Goal: Task Accomplishment & Management: Complete application form

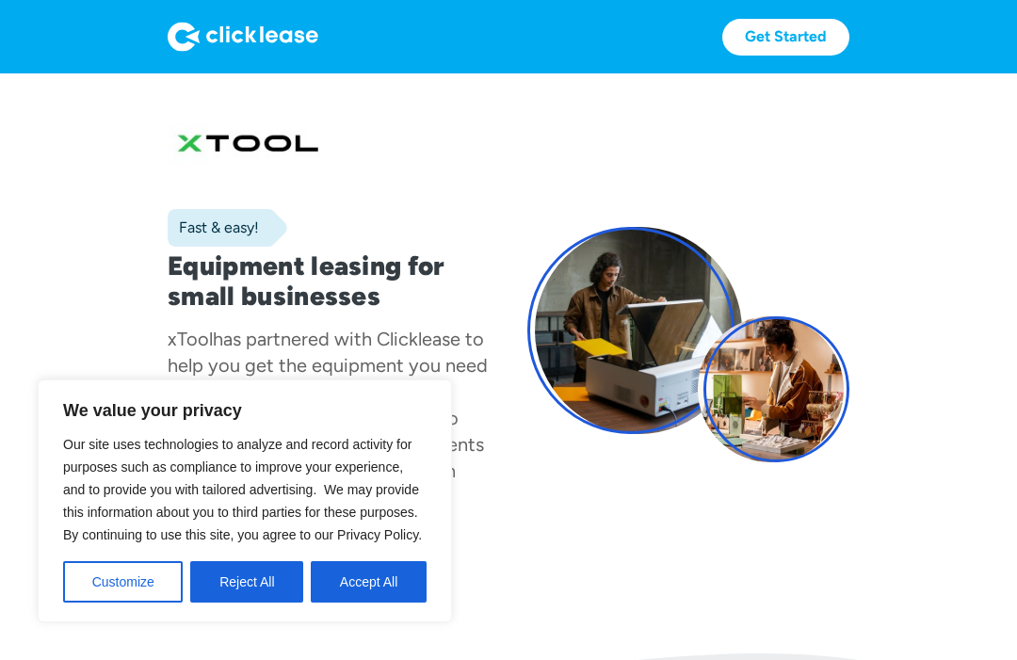
click at [383, 592] on button "Accept All" at bounding box center [369, 581] width 116 height 41
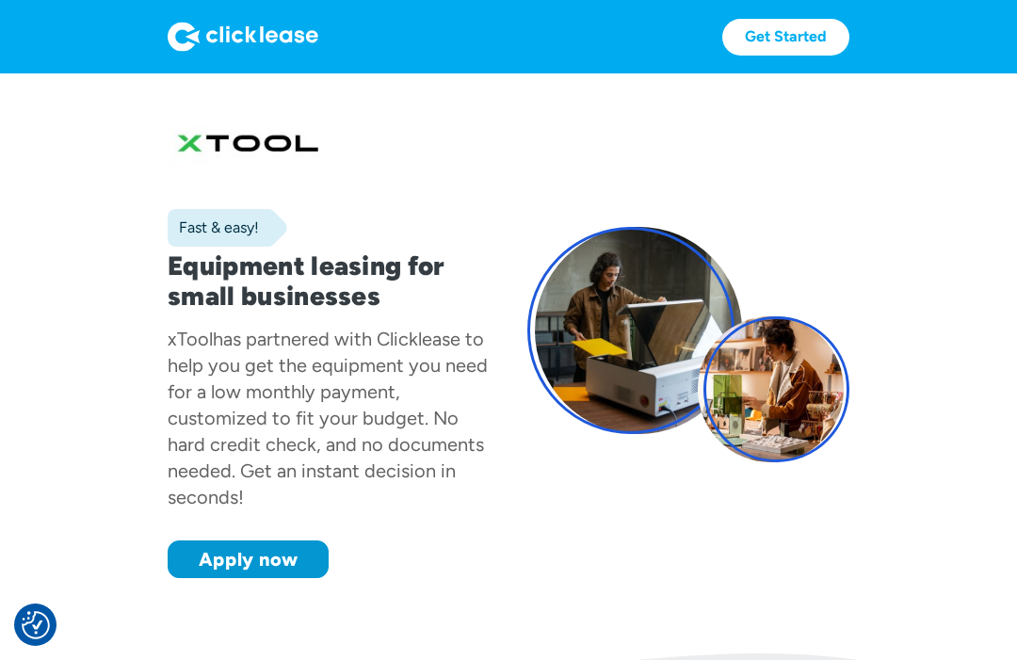
click at [284, 566] on link "Apply now" at bounding box center [248, 560] width 161 height 38
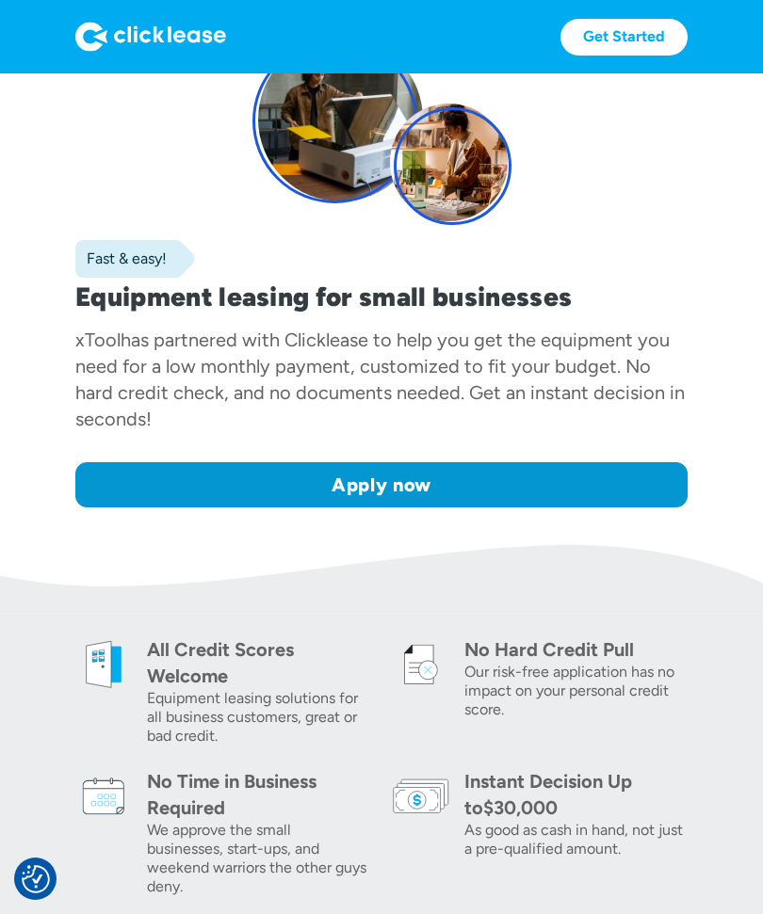
scroll to position [155, 0]
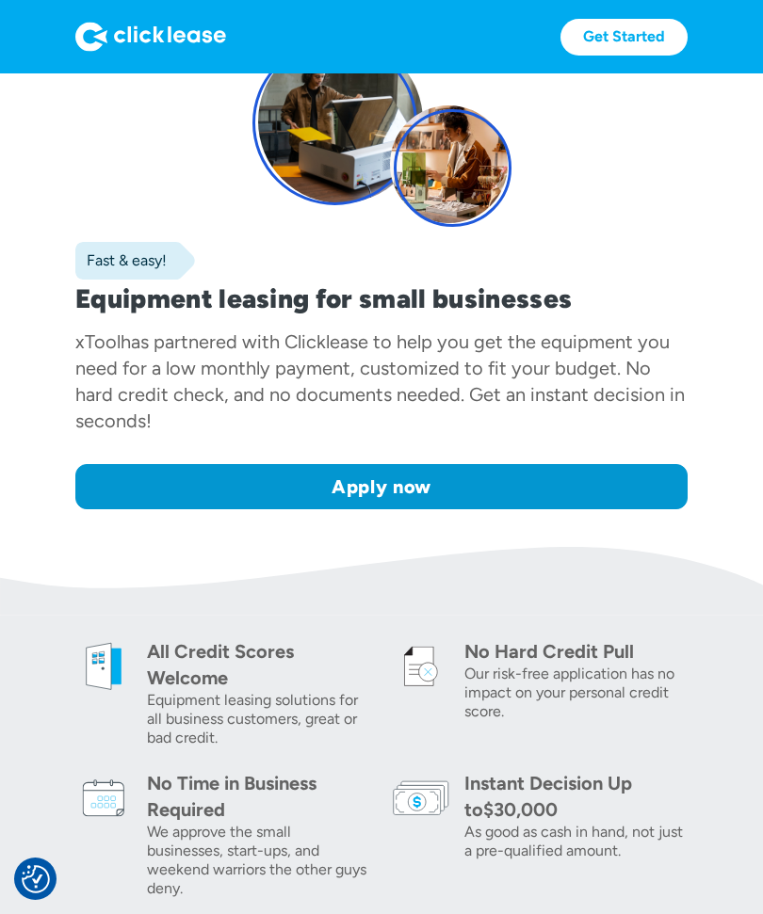
click at [628, 26] on link "Get Started" at bounding box center [623, 37] width 127 height 37
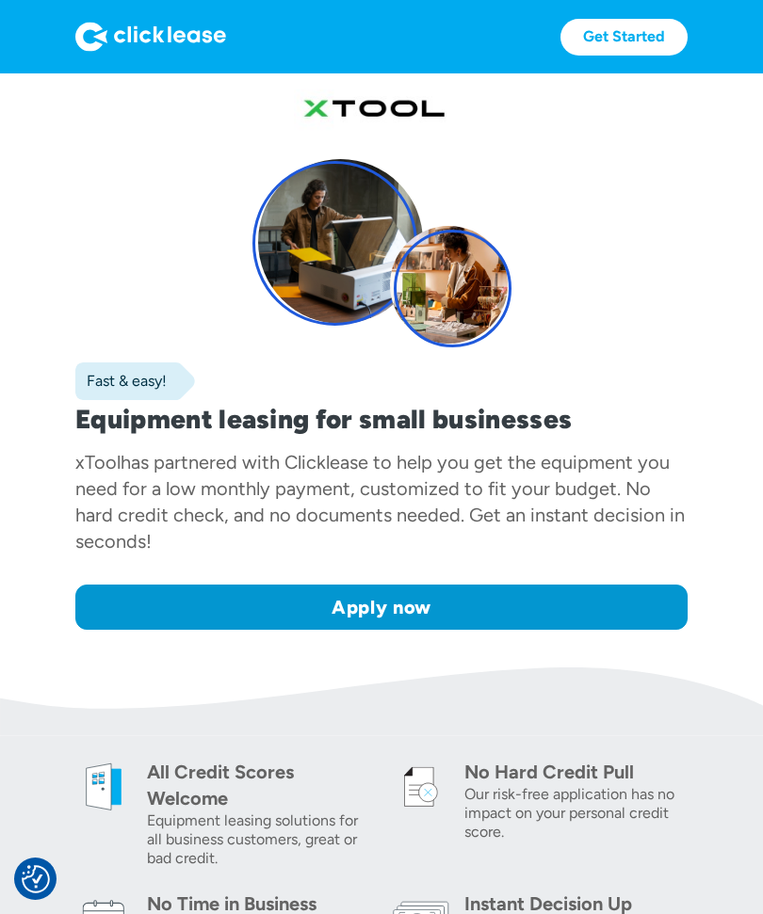
scroll to position [0, 0]
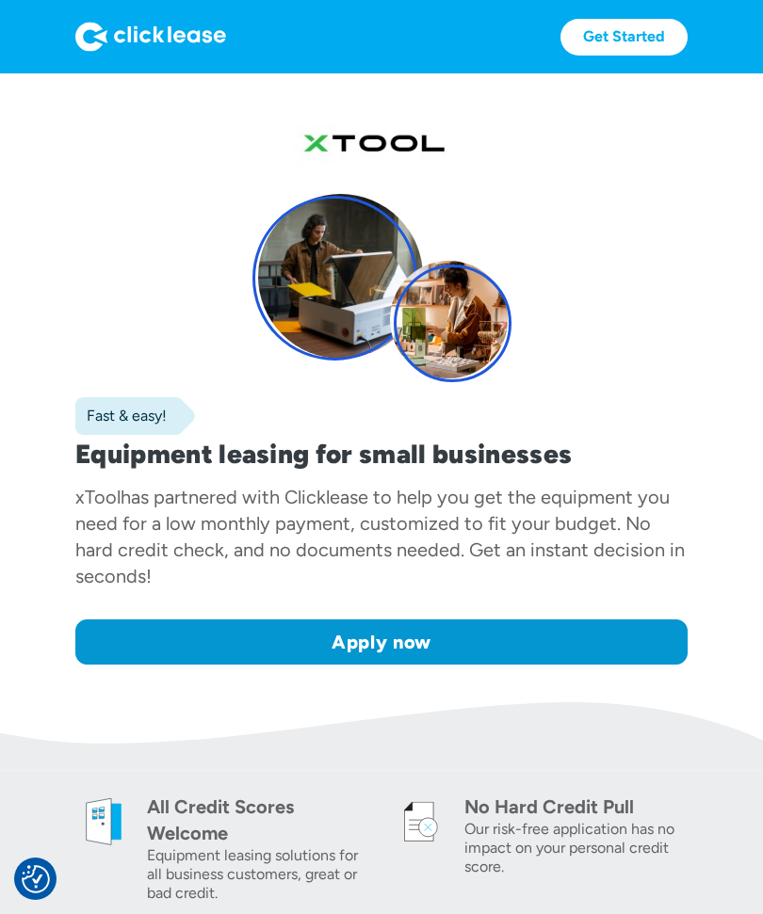
click at [400, 644] on link "Apply now" at bounding box center [381, 642] width 612 height 45
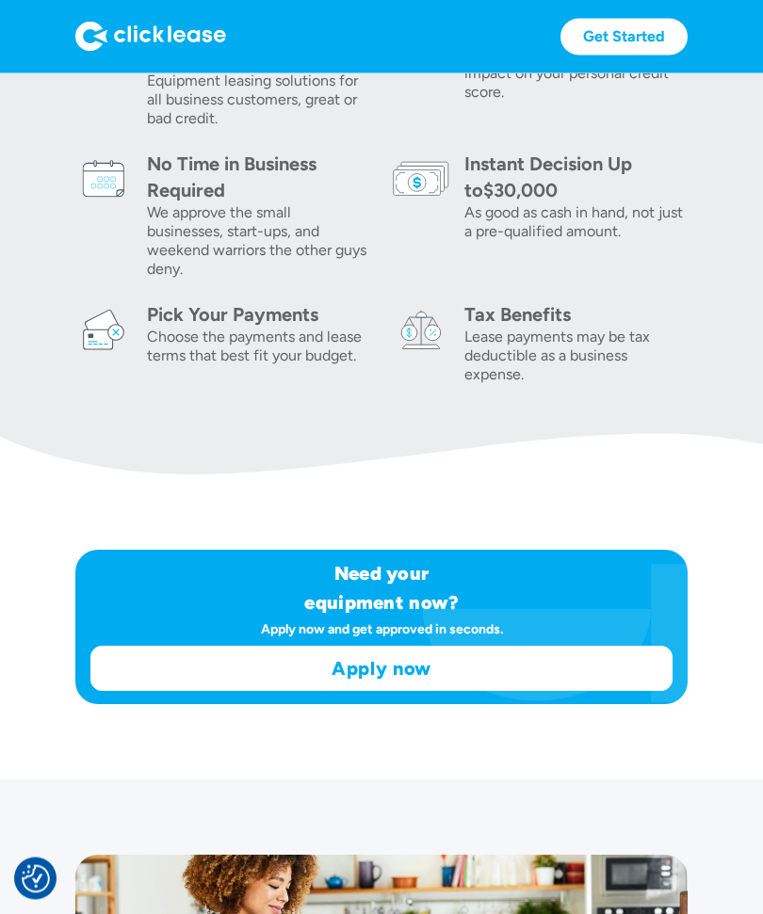
scroll to position [775, 0]
click at [389, 659] on link "Apply now" at bounding box center [381, 668] width 580 height 43
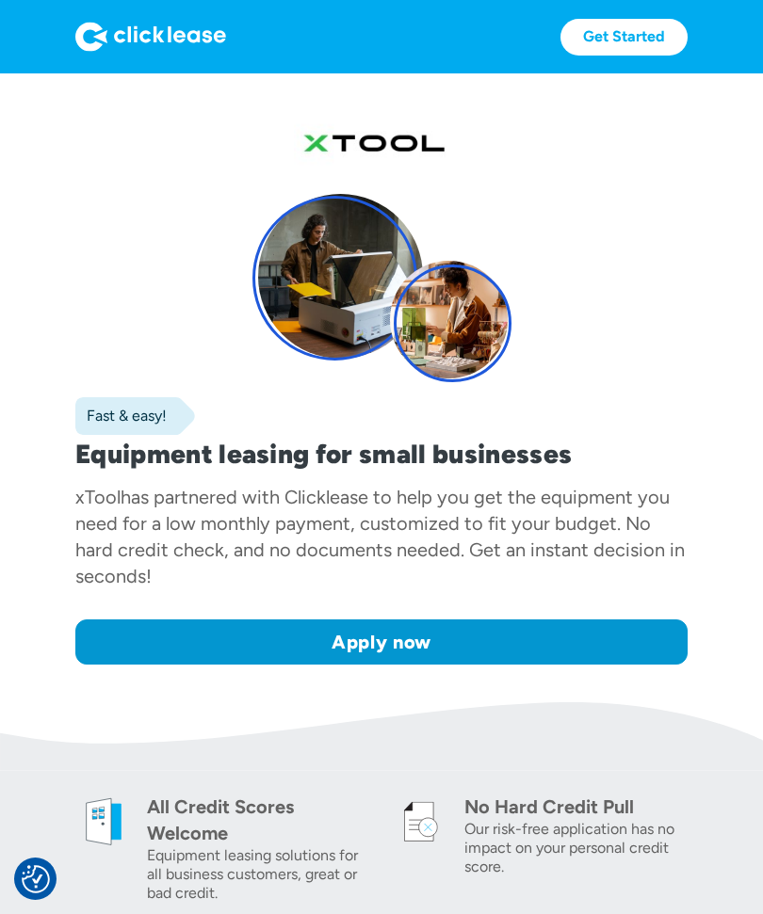
click at [383, 650] on link "Apply now" at bounding box center [381, 642] width 612 height 45
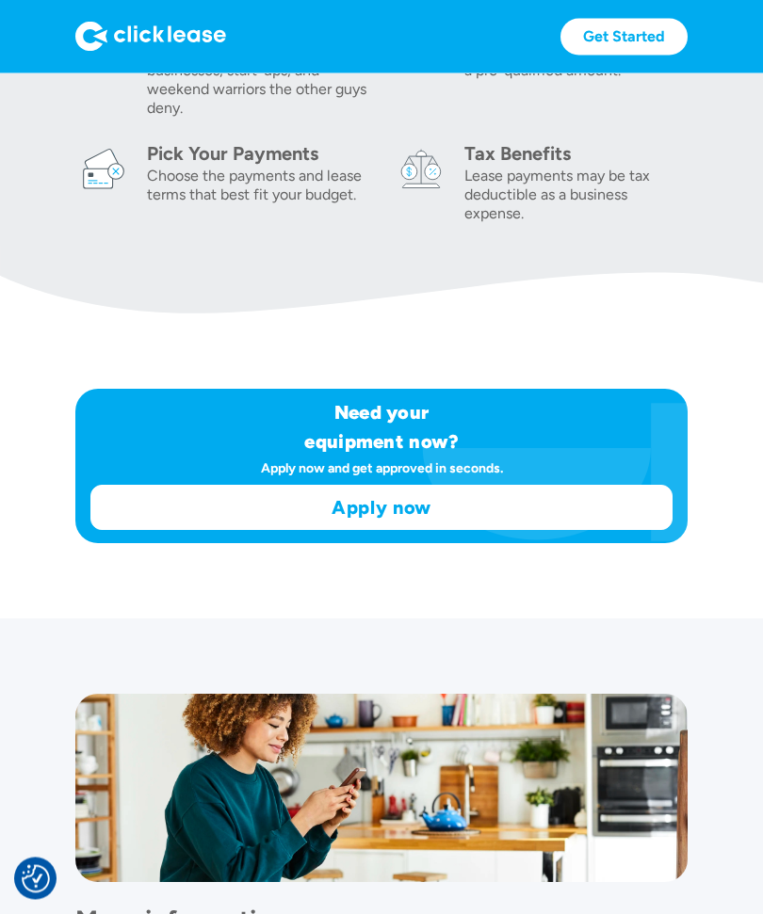
scroll to position [936, 0]
click at [474, 508] on link "Apply now" at bounding box center [381, 507] width 580 height 43
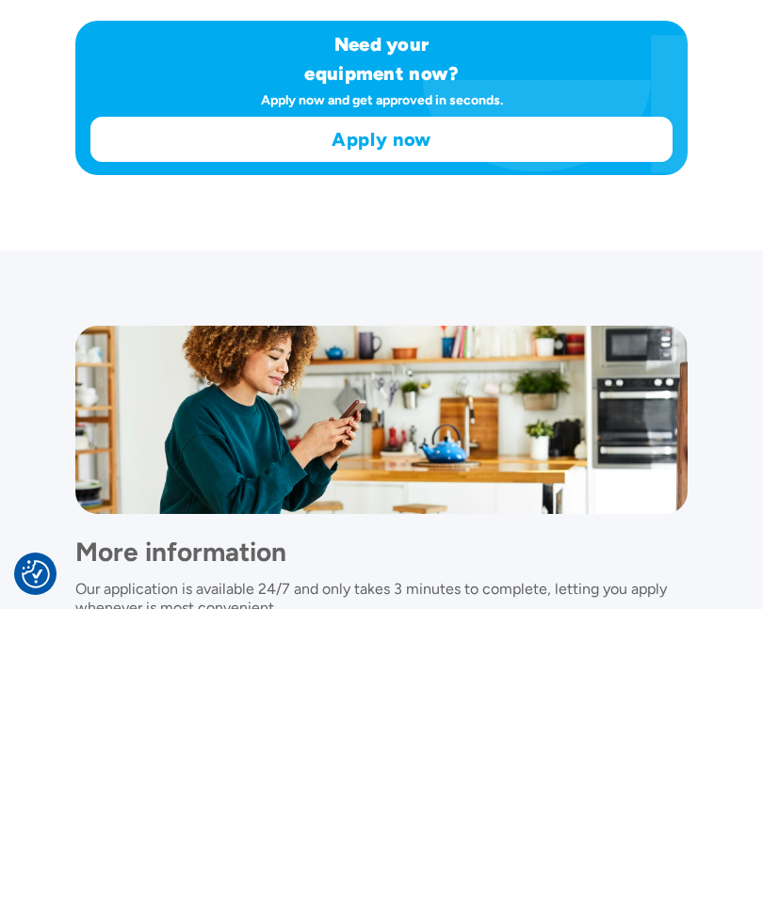
scroll to position [1232, 0]
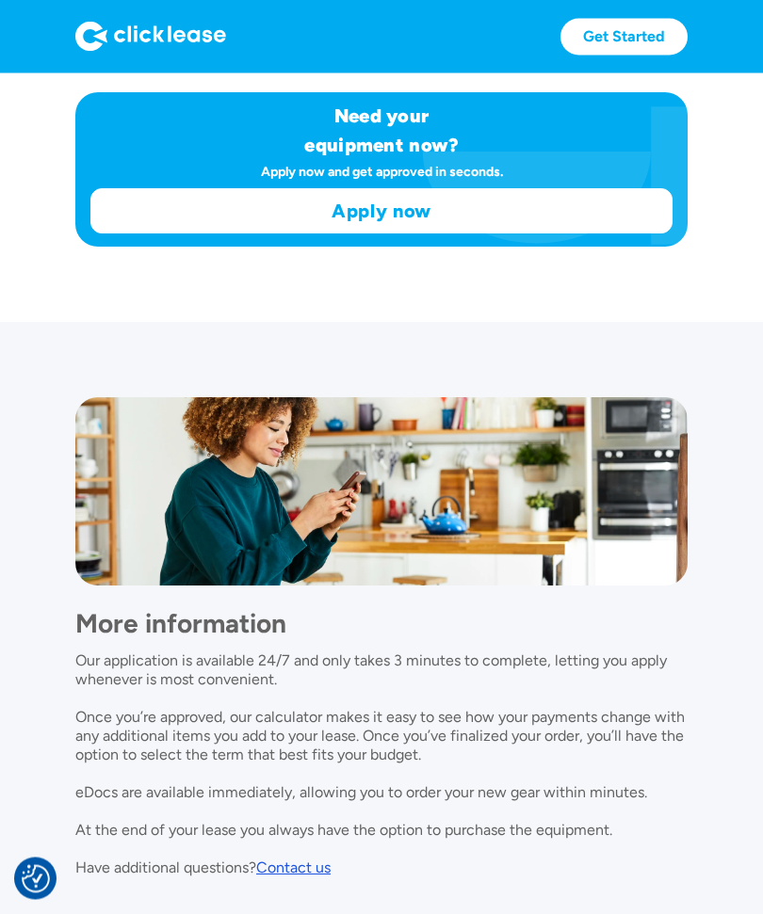
click at [642, 27] on link "Get Started" at bounding box center [623, 37] width 127 height 37
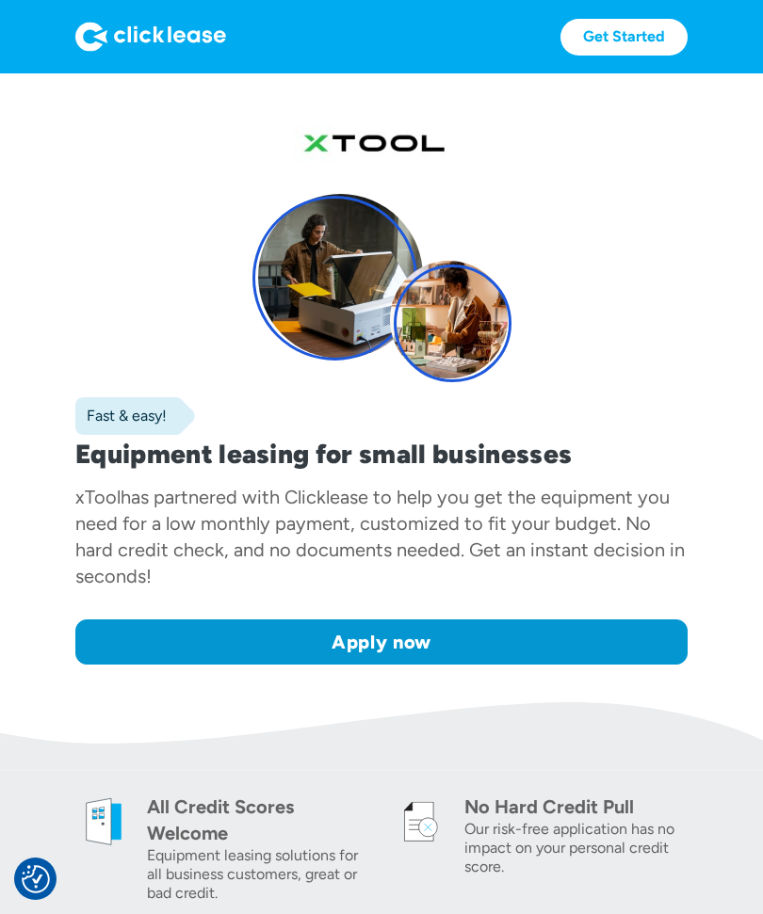
scroll to position [1295, 0]
click at [469, 639] on link "Apply now" at bounding box center [381, 642] width 612 height 45
click at [448, 641] on link "Apply now" at bounding box center [381, 642] width 612 height 45
